Goal: Transaction & Acquisition: Purchase product/service

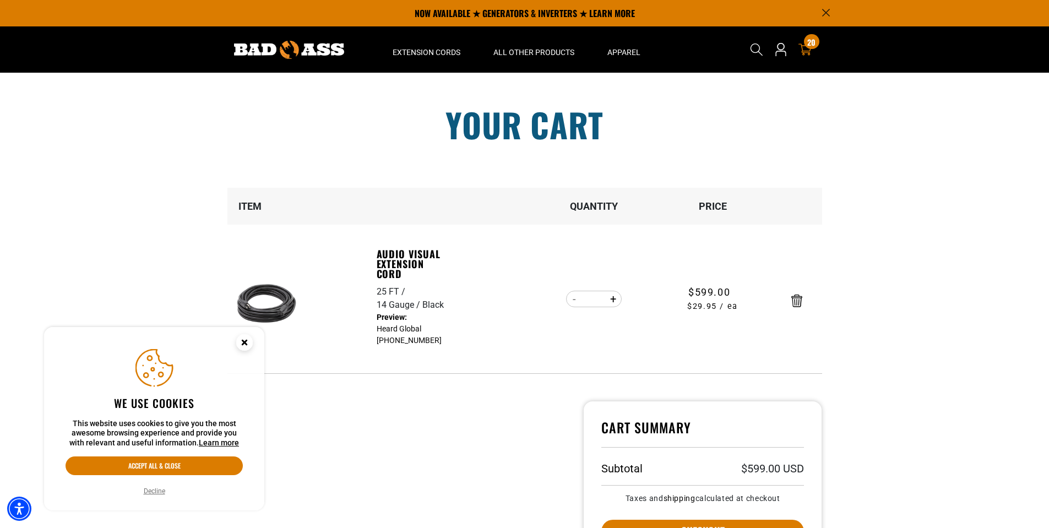
click at [243, 345] on circle "Cookie Consent" at bounding box center [244, 342] width 17 height 17
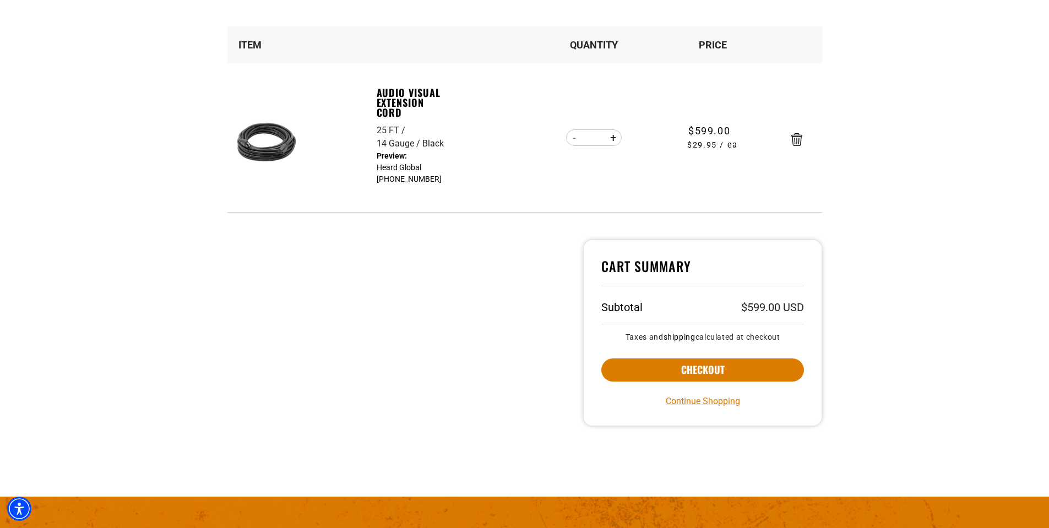
scroll to position [165, 0]
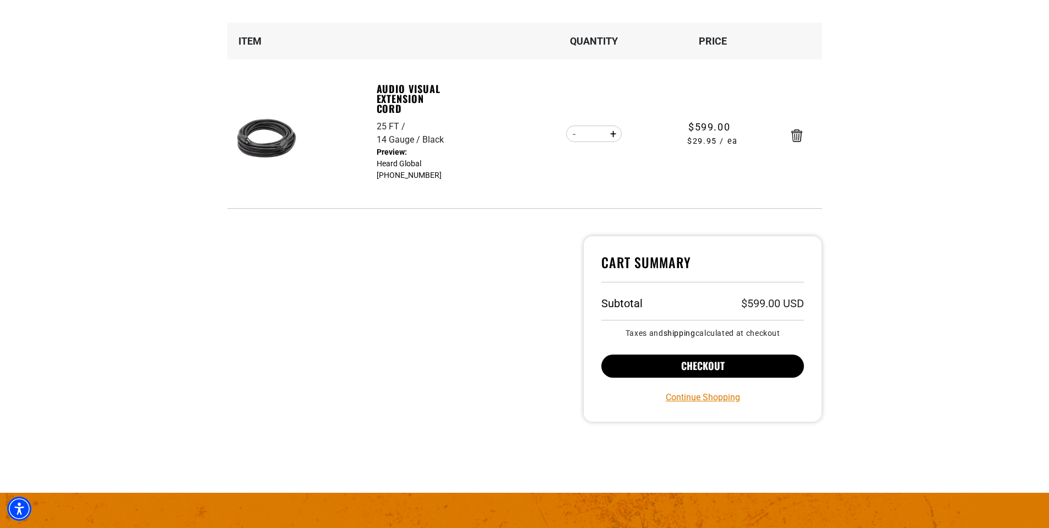
click at [710, 367] on button "Checkout" at bounding box center [702, 365] width 203 height 23
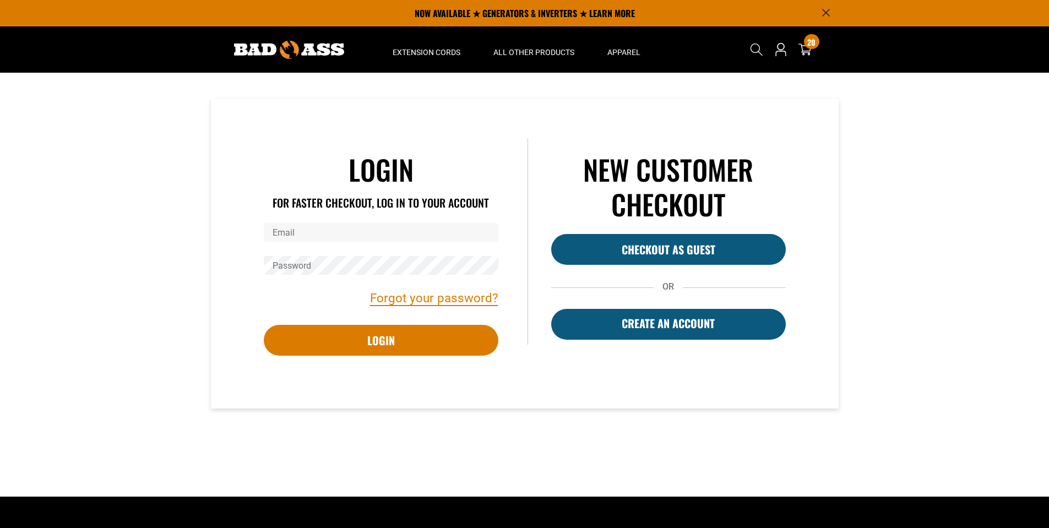
click at [289, 235] on input "Email" at bounding box center [381, 232] width 234 height 19
click at [279, 233] on input "Email" at bounding box center [381, 232] width 234 height 19
type input "**********"
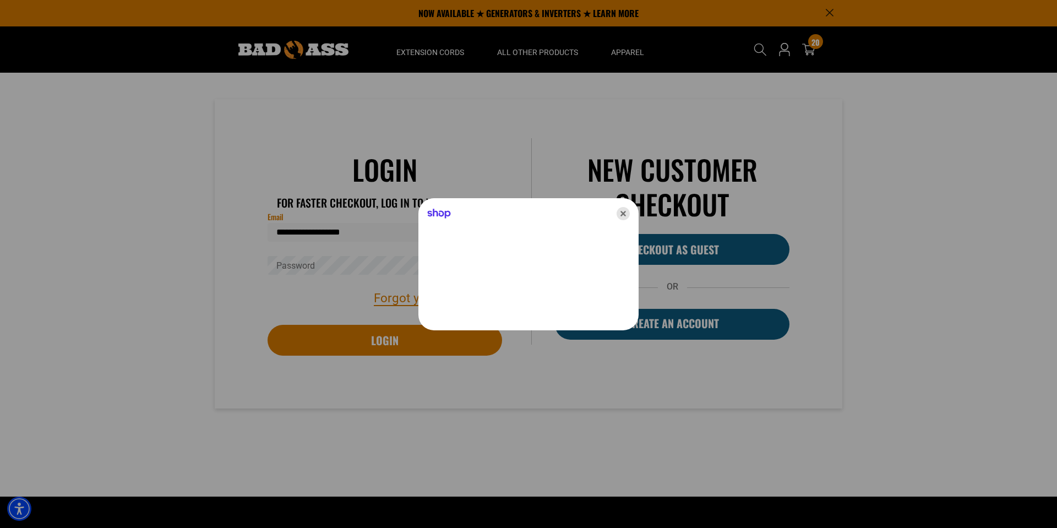
click at [624, 214] on icon "Close" at bounding box center [623, 213] width 13 height 13
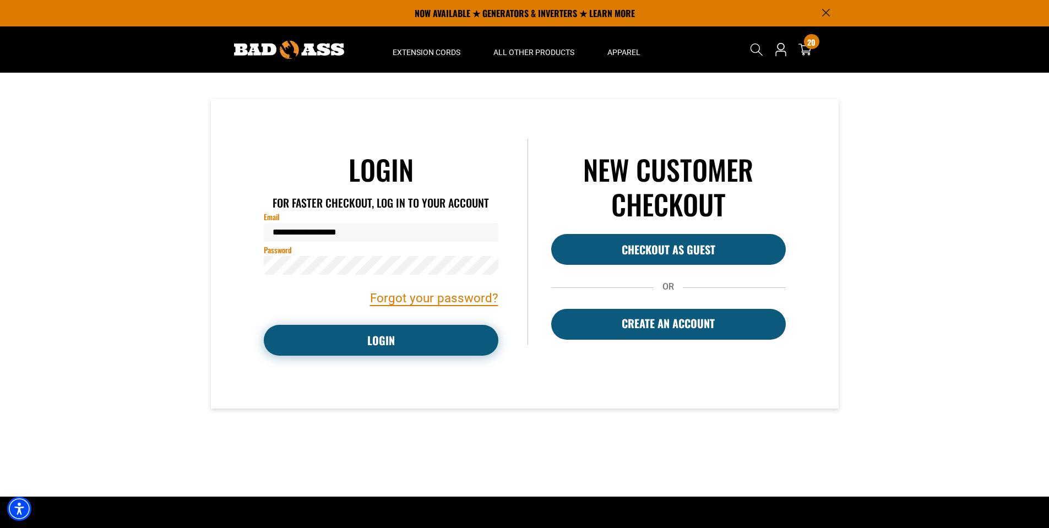
click at [375, 347] on button "Login" at bounding box center [381, 340] width 234 height 31
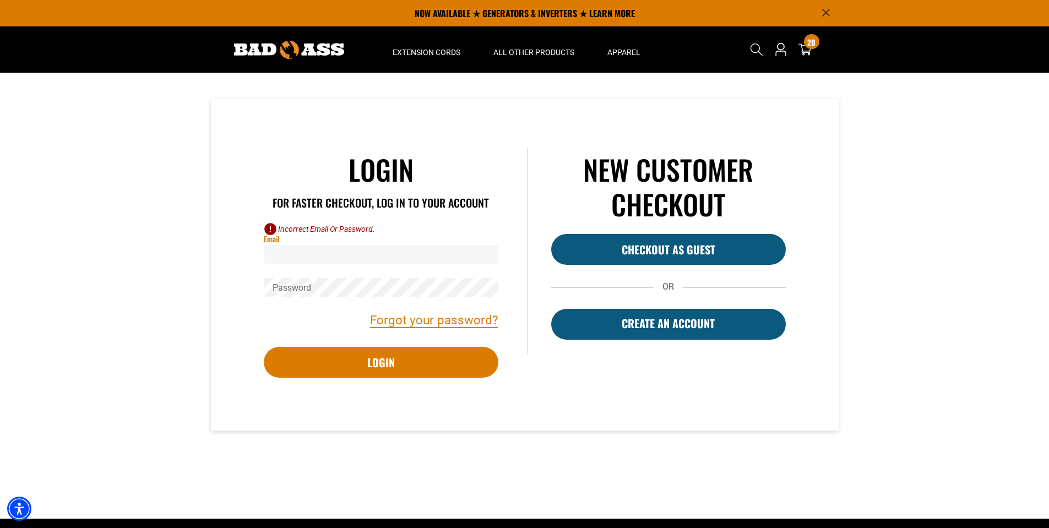
click at [278, 255] on input "Email" at bounding box center [381, 254] width 234 height 19
click at [289, 255] on input "Email" at bounding box center [381, 254] width 234 height 19
type input "**********"
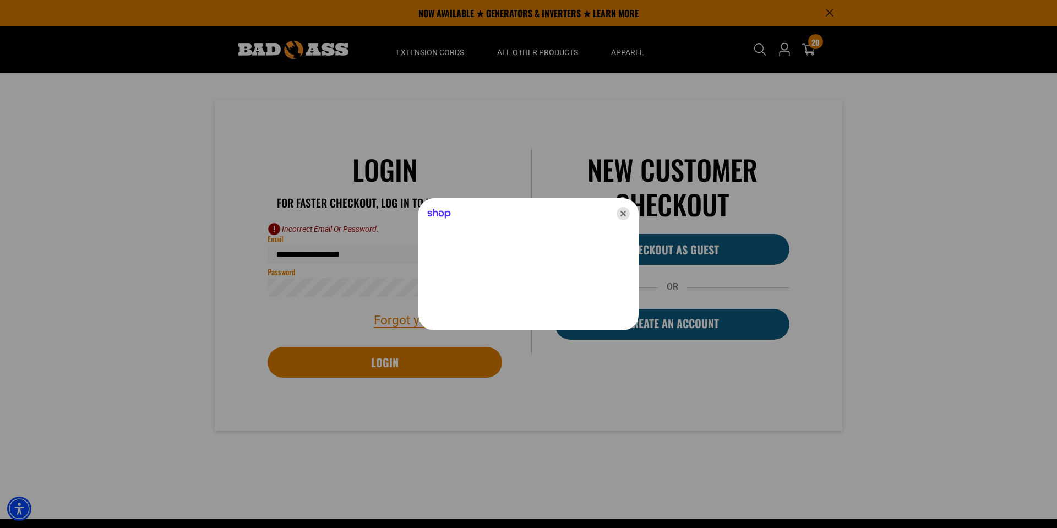
click at [625, 215] on icon "Close" at bounding box center [623, 213] width 13 height 13
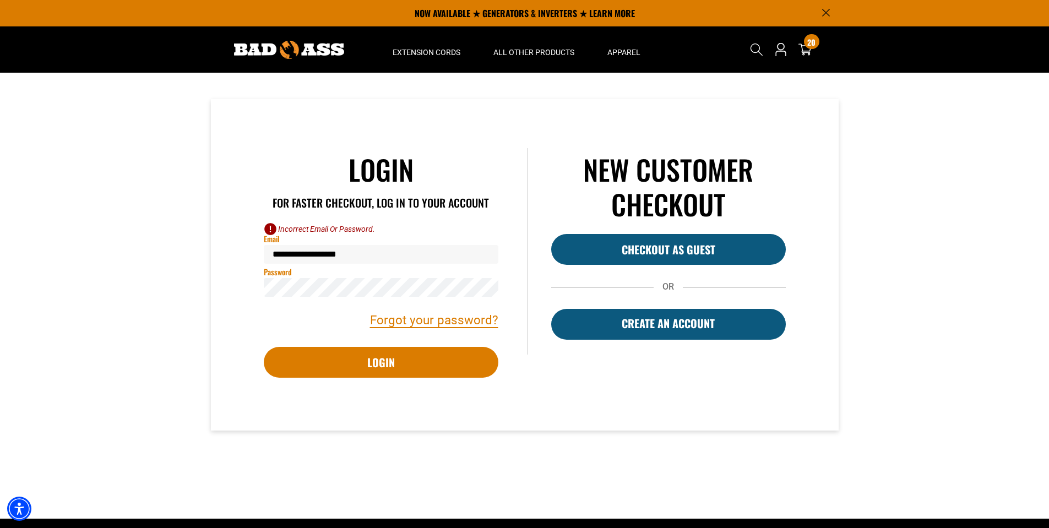
click at [277, 316] on div "Forgot your password?" at bounding box center [380, 320] width 251 height 19
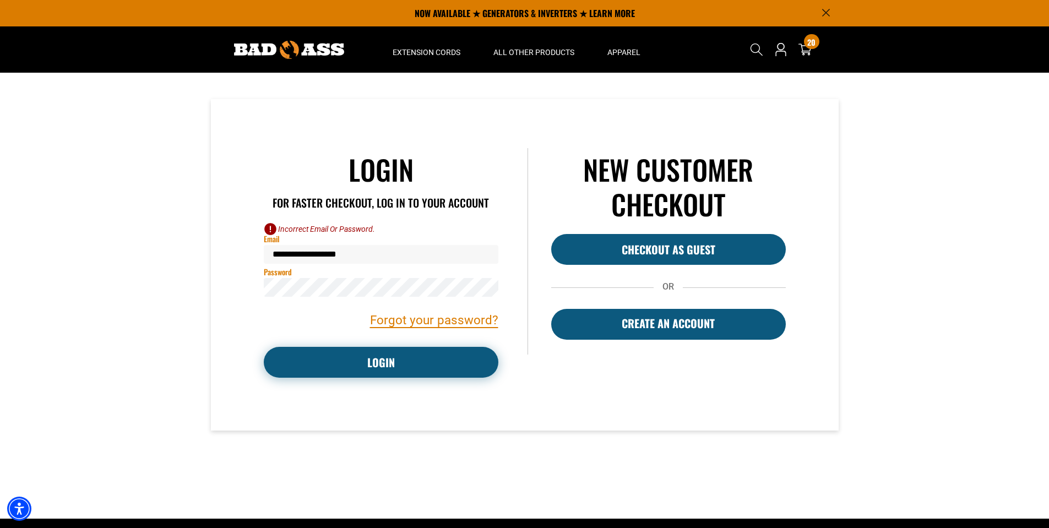
click at [304, 362] on button "Login" at bounding box center [381, 362] width 234 height 31
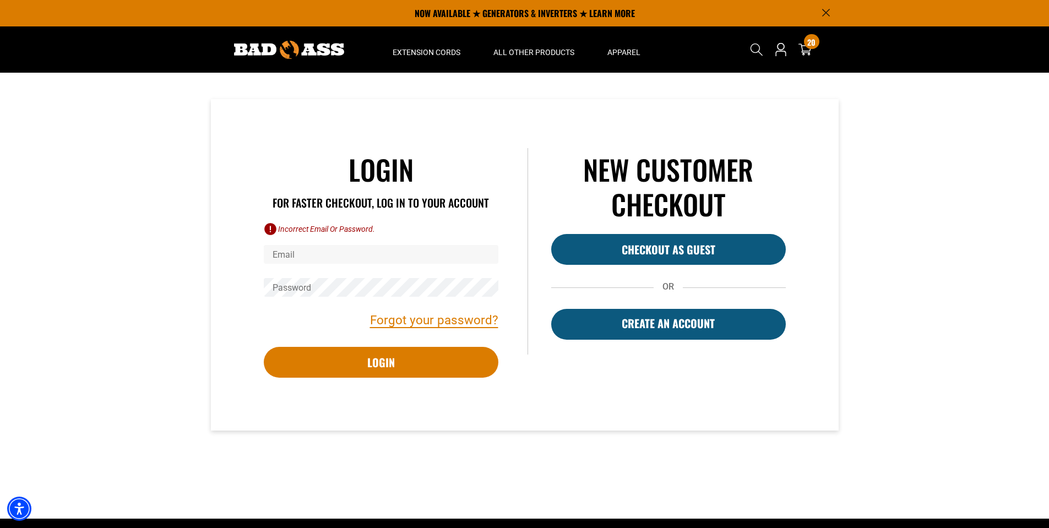
click at [306, 257] on input "Email" at bounding box center [381, 254] width 234 height 19
click at [307, 254] on input "Email" at bounding box center [381, 254] width 234 height 19
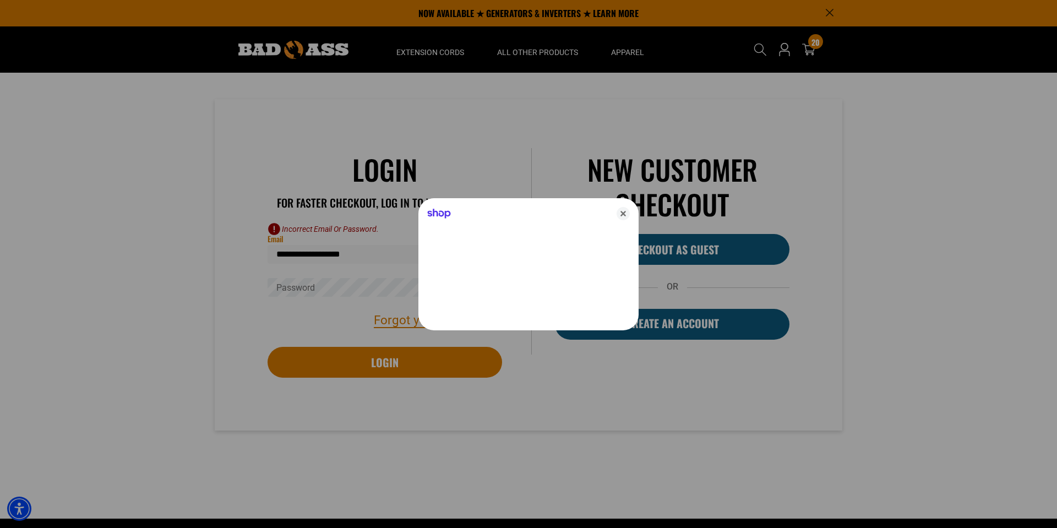
type input "**********"
click at [624, 213] on icon "Close" at bounding box center [623, 213] width 13 height 13
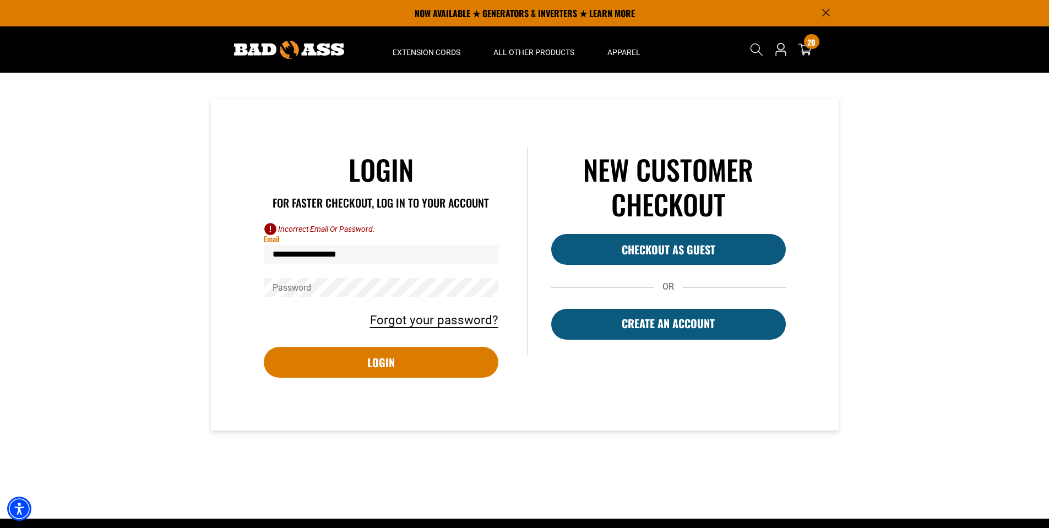
click at [458, 324] on link "Forgot your password?" at bounding box center [434, 320] width 128 height 19
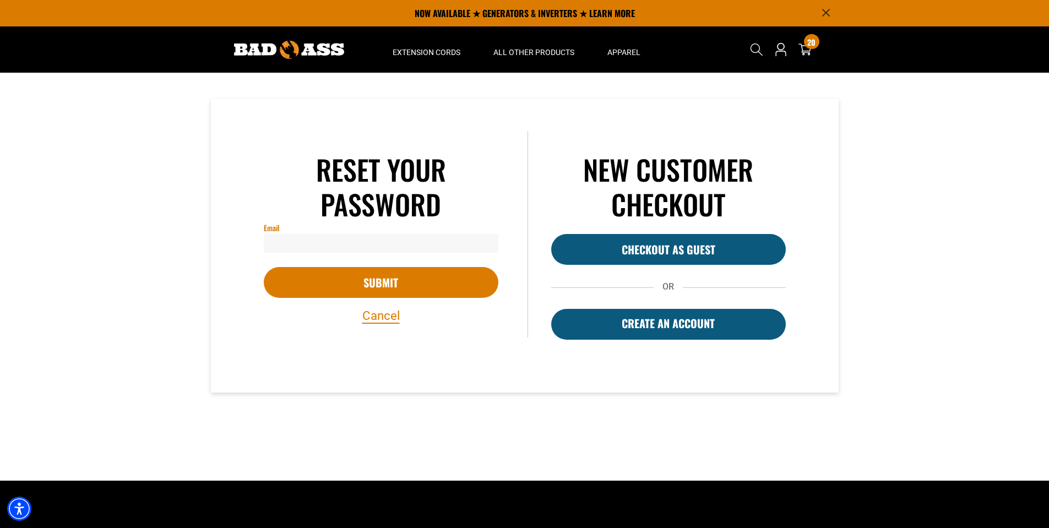
click at [358, 252] on input "Email" at bounding box center [381, 243] width 234 height 19
click at [358, 246] on input "Email" at bounding box center [381, 243] width 234 height 19
type input "**********"
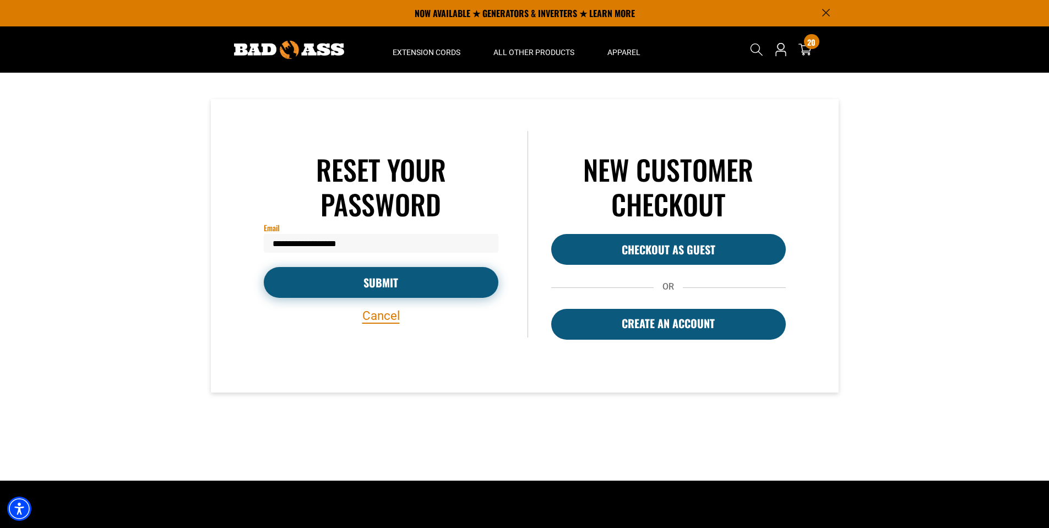
click at [375, 280] on button "Submit" at bounding box center [381, 282] width 234 height 31
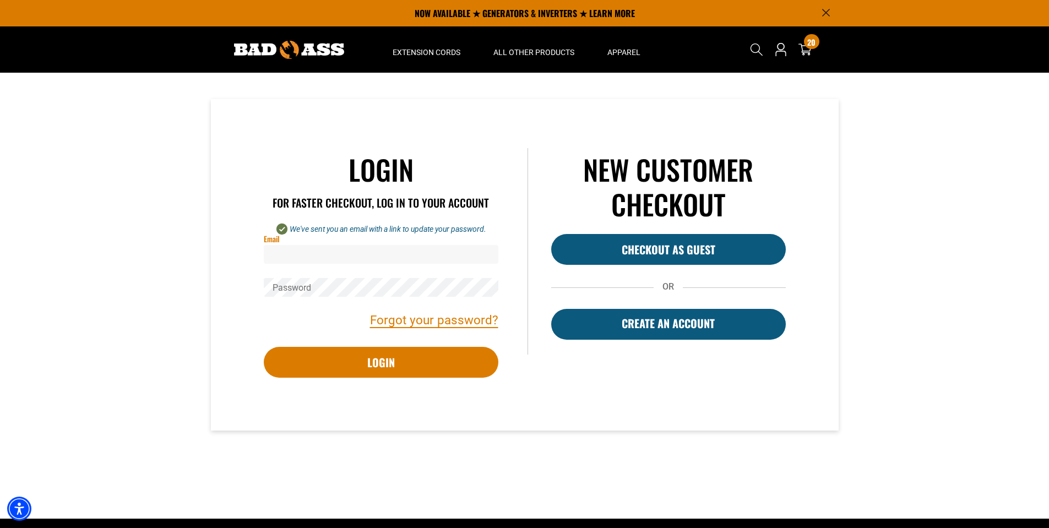
click at [363, 252] on input "Email" at bounding box center [381, 254] width 234 height 19
click at [331, 254] on input "Email" at bounding box center [381, 254] width 234 height 19
click at [323, 260] on input "Email" at bounding box center [381, 254] width 234 height 19
type input "**********"
